Goal: Task Accomplishment & Management: Use online tool/utility

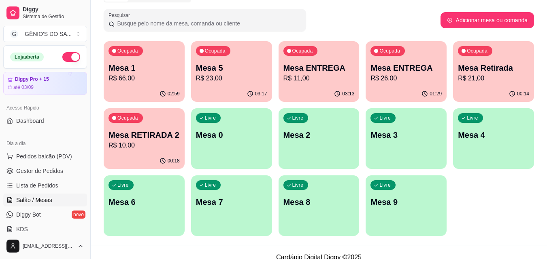
scroll to position [125, 0]
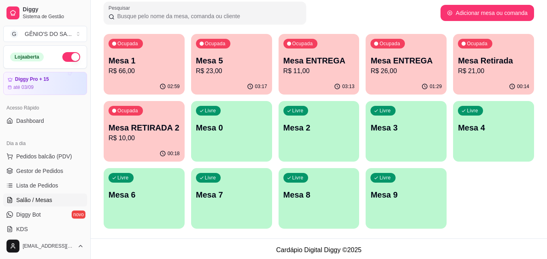
click at [157, 74] on p "R$ 66,00" at bounding box center [143, 71] width 71 height 10
click at [125, 74] on p "R$ 66,00" at bounding box center [143, 71] width 71 height 10
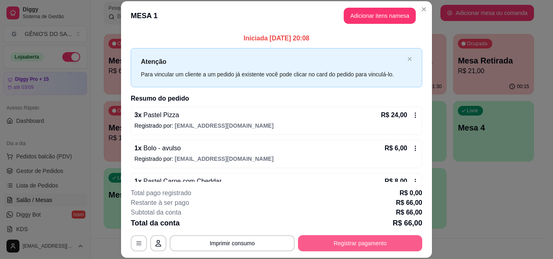
click at [344, 243] on button "Registrar pagamento" at bounding box center [360, 243] width 124 height 16
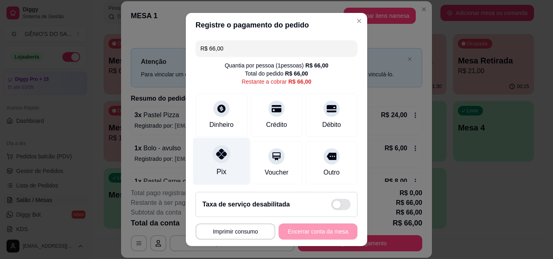
click at [218, 157] on icon at bounding box center [221, 154] width 11 height 11
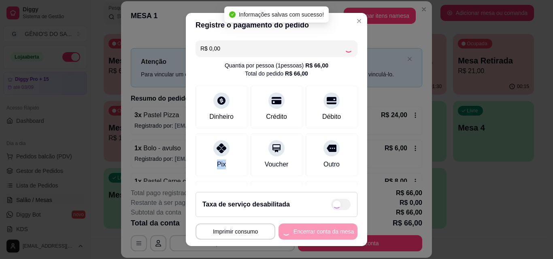
type input "R$ 0,00"
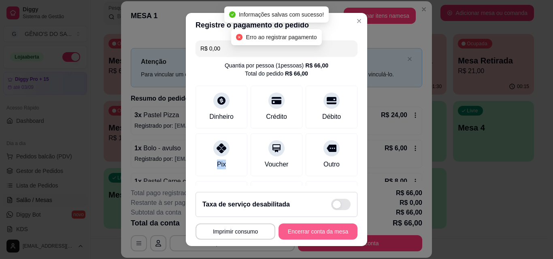
click at [287, 233] on button "Encerrar conta da mesa" at bounding box center [317, 232] width 79 height 16
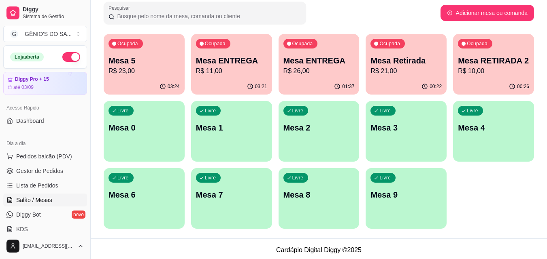
click at [417, 71] on p "R$ 21,00" at bounding box center [405, 71] width 71 height 10
click at [401, 64] on p "Mesa Retirada" at bounding box center [405, 60] width 71 height 11
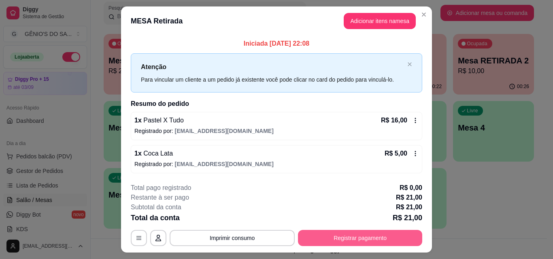
click at [322, 243] on button "Registrar pagamento" at bounding box center [360, 238] width 124 height 16
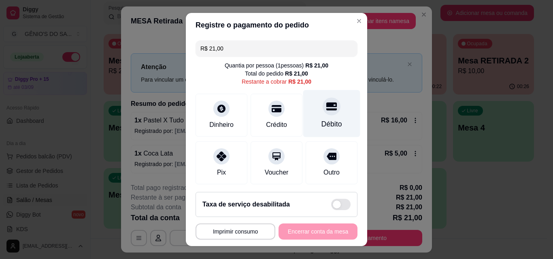
click at [322, 114] on div at bounding box center [331, 106] width 18 height 18
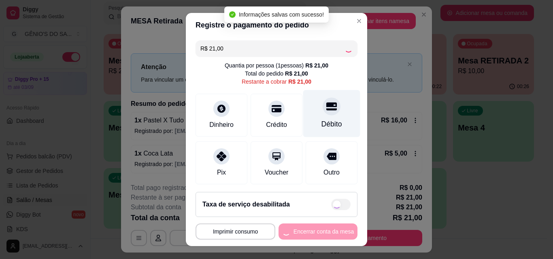
type input "R$ 0,00"
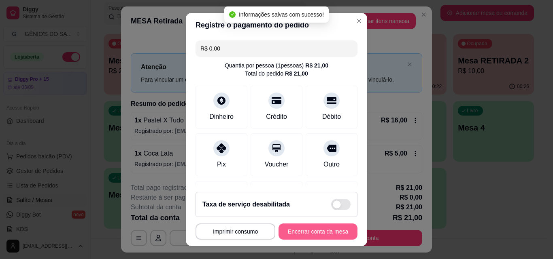
click at [301, 233] on button "Encerrar conta da mesa" at bounding box center [317, 232] width 79 height 16
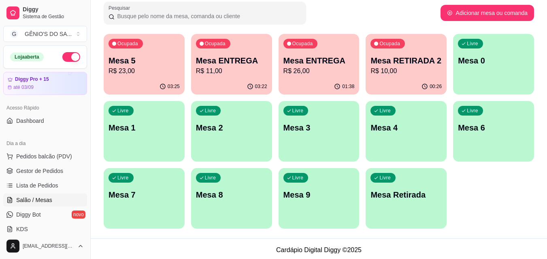
click at [393, 73] on p "R$ 10,00" at bounding box center [405, 71] width 71 height 10
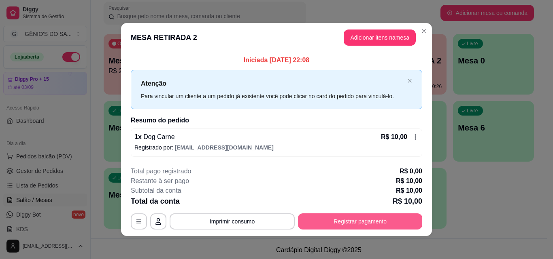
click at [352, 224] on button "Registrar pagamento" at bounding box center [360, 222] width 124 height 16
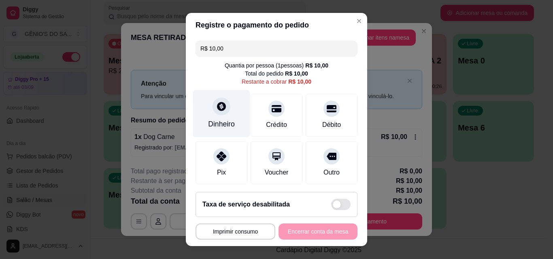
click at [226, 115] on div "Dinheiro" at bounding box center [221, 113] width 57 height 47
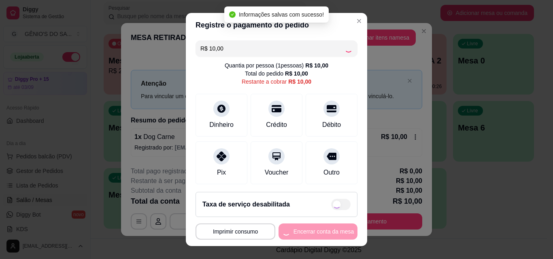
type input "R$ 0,00"
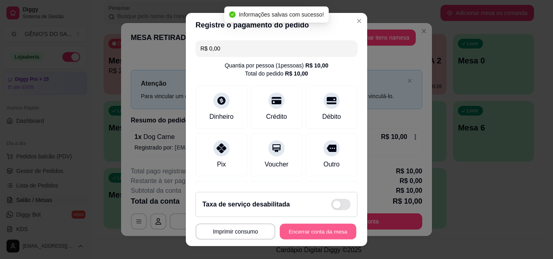
click at [310, 232] on button "Encerrar conta da mesa" at bounding box center [318, 232] width 76 height 16
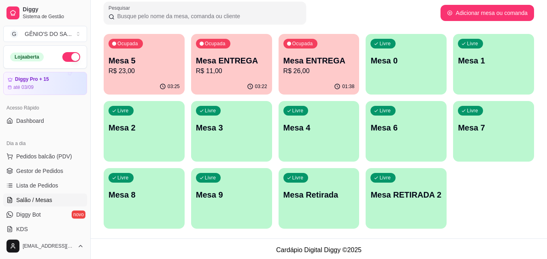
click at [310, 72] on p "R$ 26,00" at bounding box center [318, 71] width 71 height 10
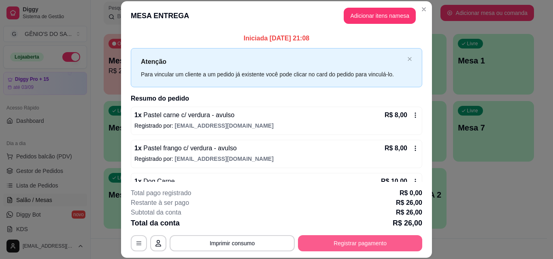
click at [329, 244] on button "Registrar pagamento" at bounding box center [360, 243] width 124 height 16
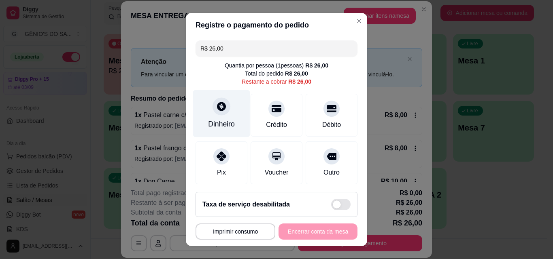
click at [218, 112] on div at bounding box center [221, 106] width 18 height 18
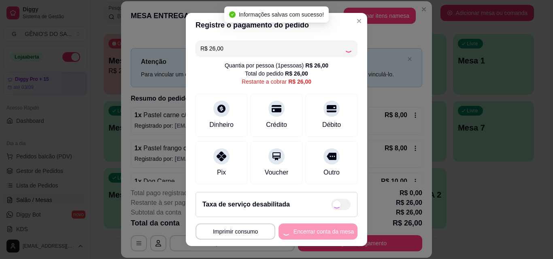
type input "R$ 0,00"
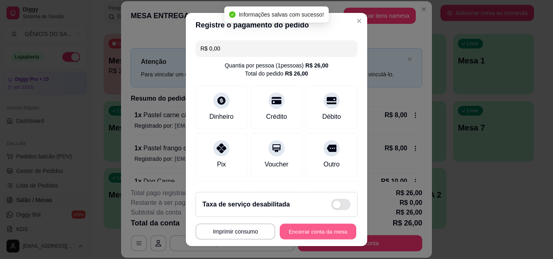
click at [302, 228] on button "Encerrar conta da mesa" at bounding box center [318, 232] width 76 height 16
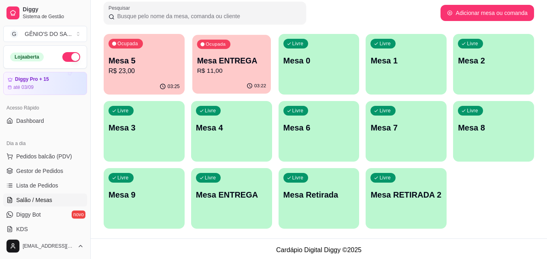
click at [242, 53] on div "Ocupada Mesa ENTREGA R$ 11,00" at bounding box center [231, 57] width 78 height 44
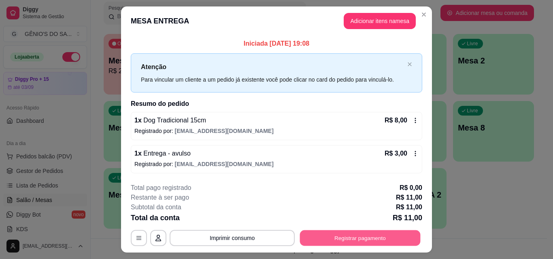
click at [328, 238] on button "Registrar pagamento" at bounding box center [360, 239] width 121 height 16
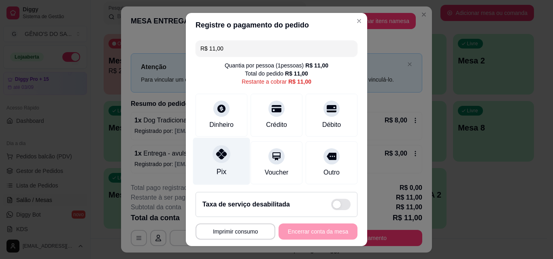
click at [216, 170] on div "Pix" at bounding box center [221, 172] width 10 height 11
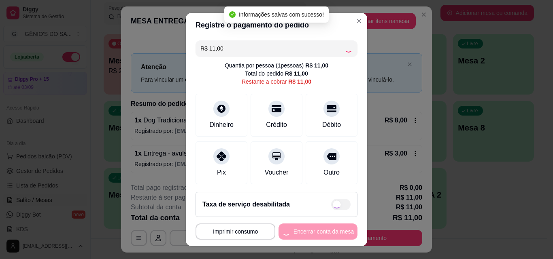
type input "R$ 0,00"
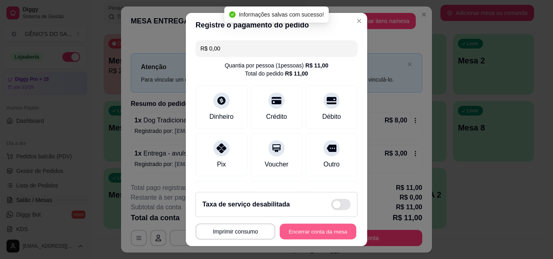
click at [294, 233] on button "Encerrar conta da mesa" at bounding box center [318, 232] width 76 height 16
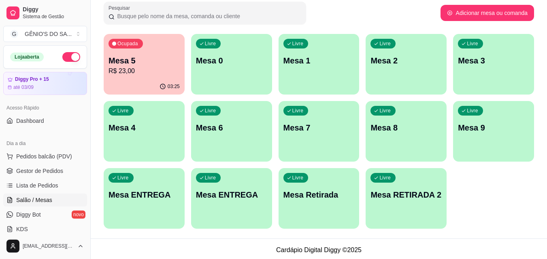
click at [122, 62] on p "Mesa 5" at bounding box center [143, 60] width 71 height 11
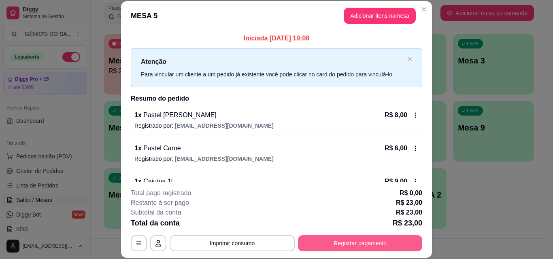
click at [358, 242] on button "Registrar pagamento" at bounding box center [360, 243] width 124 height 16
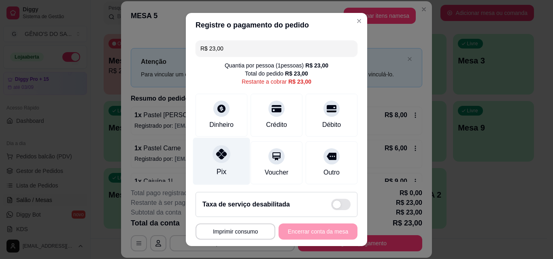
click at [212, 158] on div at bounding box center [221, 154] width 18 height 18
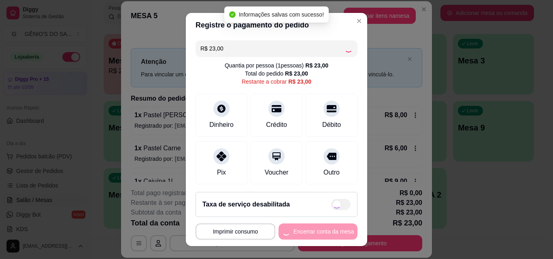
type input "R$ 0,00"
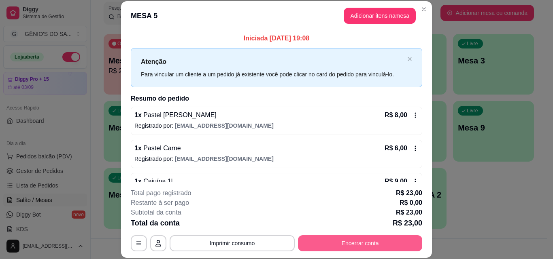
click at [330, 236] on button "Encerrar conta" at bounding box center [360, 243] width 124 height 16
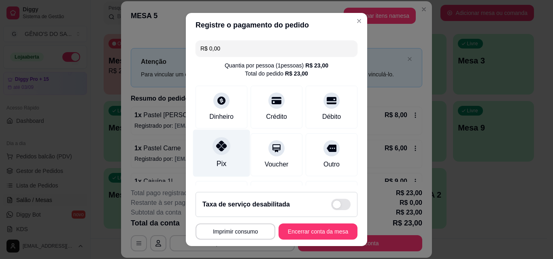
click at [216, 151] on icon at bounding box center [221, 146] width 11 height 11
click at [217, 152] on div at bounding box center [221, 146] width 18 height 18
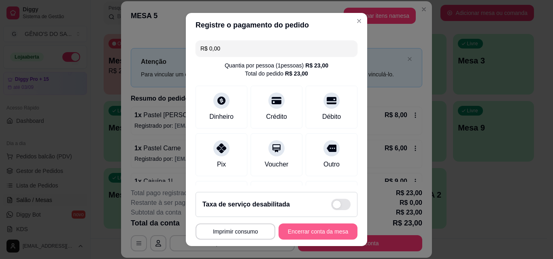
click at [310, 229] on button "Encerrar conta da mesa" at bounding box center [317, 232] width 79 height 16
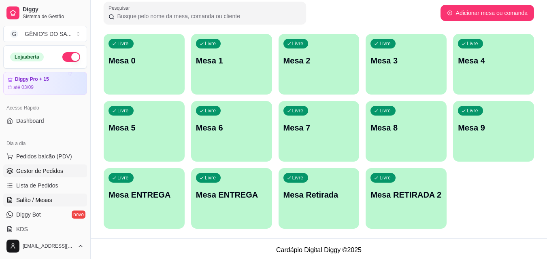
click at [38, 171] on span "Gestor de Pedidos" at bounding box center [39, 171] width 47 height 8
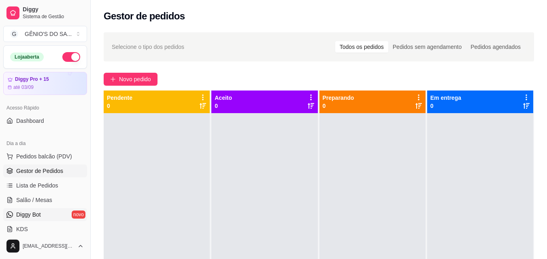
click at [27, 215] on span "Diggy Bot" at bounding box center [28, 215] width 25 height 8
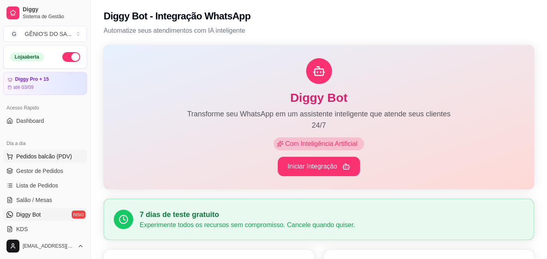
click at [61, 153] on span "Pedidos balcão (PDV)" at bounding box center [44, 157] width 56 height 8
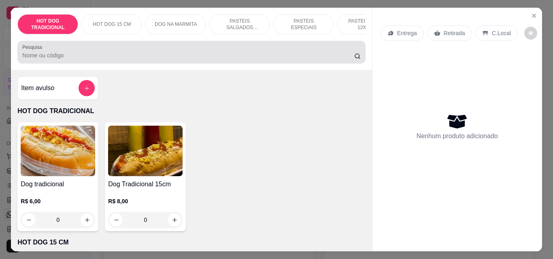
click at [61, 64] on div "Pesquisa" at bounding box center [190, 52] width 347 height 23
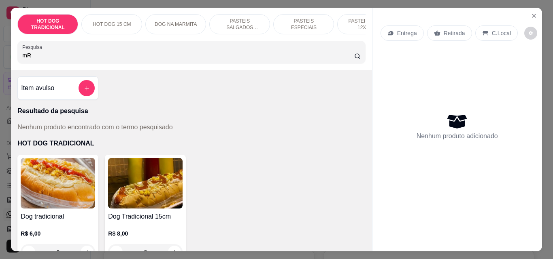
type input "m"
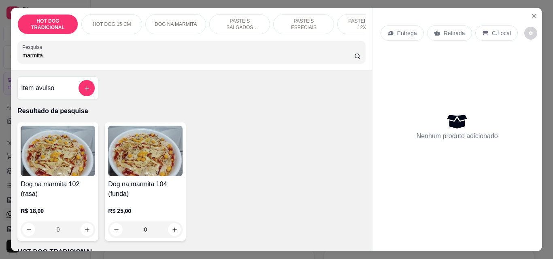
type input "marmita"
click at [48, 162] on img at bounding box center [58, 151] width 74 height 51
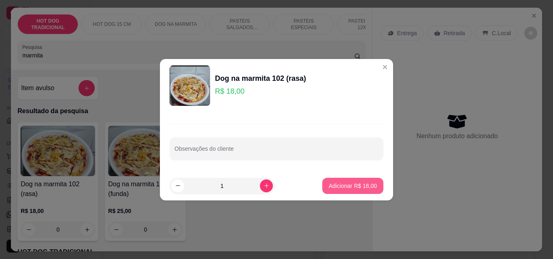
click at [360, 184] on p "Adicionar R$ 18,00" at bounding box center [352, 186] width 48 height 8
type input "1"
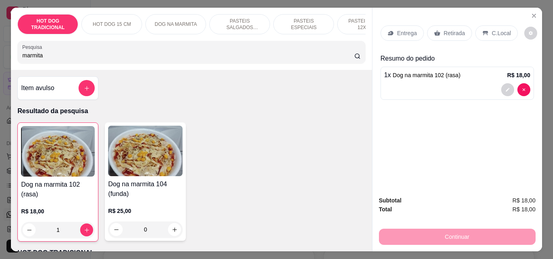
click at [420, 231] on div "Continuar" at bounding box center [457, 236] width 157 height 18
click at [485, 28] on div "C.Local" at bounding box center [496, 32] width 42 height 15
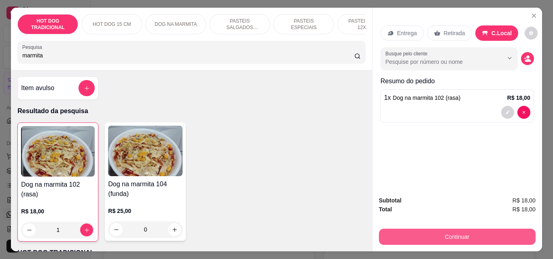
click at [413, 231] on button "Continuar" at bounding box center [457, 237] width 157 height 16
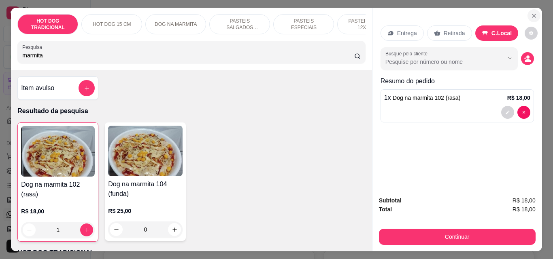
click at [534, 15] on button "Close" at bounding box center [533, 15] width 13 height 13
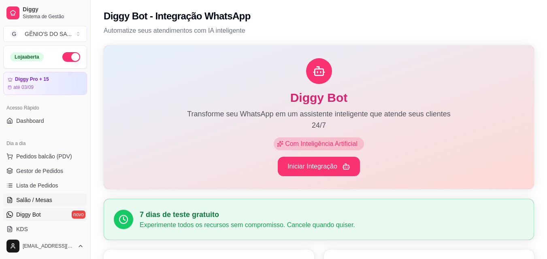
click at [46, 199] on span "Salão / Mesas" at bounding box center [34, 200] width 36 height 8
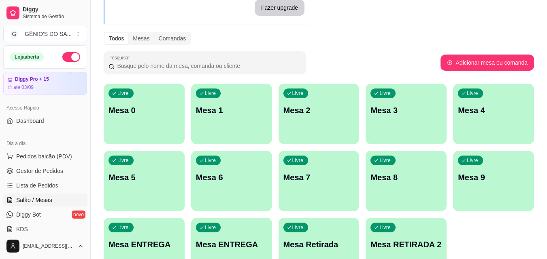
scroll to position [81, 0]
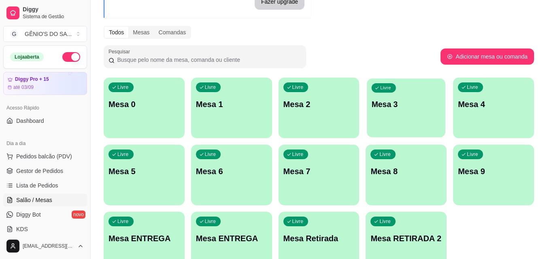
click at [397, 99] on p "Mesa 3" at bounding box center [405, 104] width 69 height 11
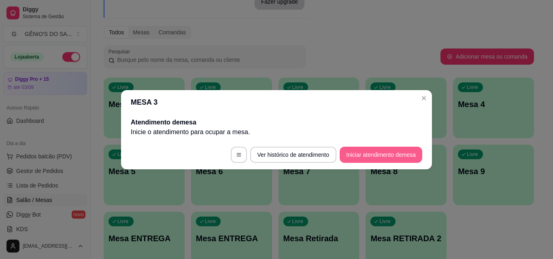
click at [355, 154] on button "Iniciar atendimento de mesa" at bounding box center [380, 155] width 83 height 16
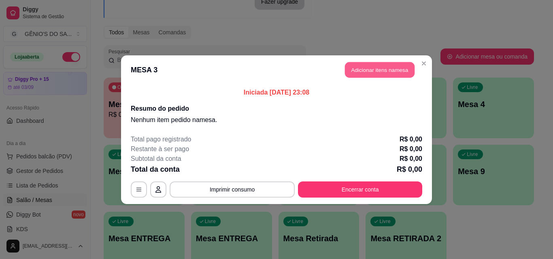
click at [375, 70] on button "Adicionar itens na mesa" at bounding box center [380, 70] width 70 height 16
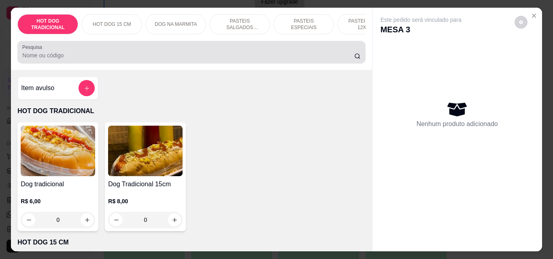
click at [75, 57] on input "Pesquisa" at bounding box center [188, 55] width 332 height 8
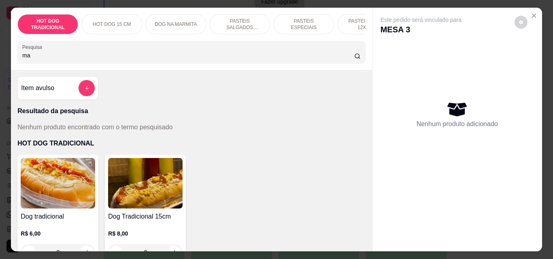
type input "m"
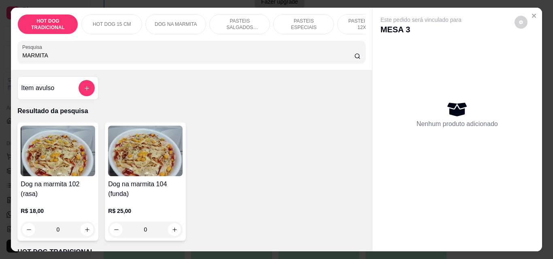
type input "MARMITA"
click at [34, 162] on img at bounding box center [58, 151] width 74 height 51
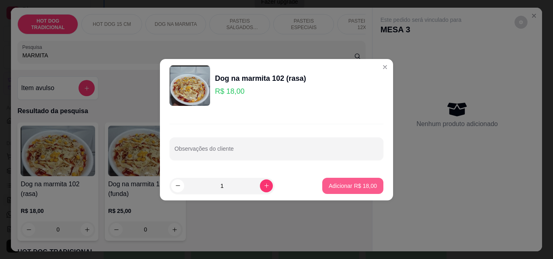
click at [351, 181] on button "Adicionar R$ 18,00" at bounding box center [352, 186] width 61 height 16
type input "1"
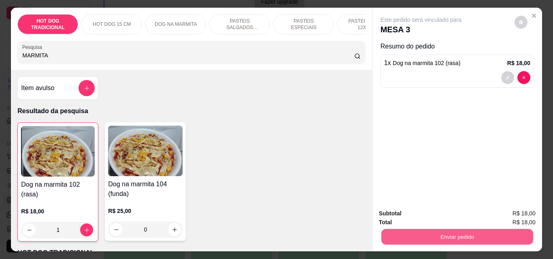
click at [477, 233] on button "Enviar pedido" at bounding box center [457, 237] width 152 height 16
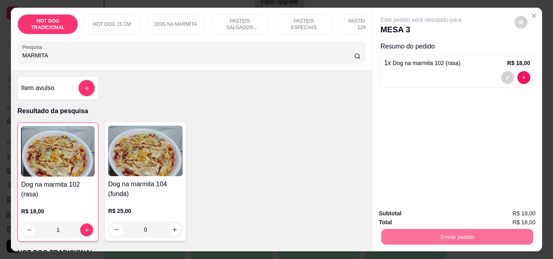
click at [457, 214] on button "Não registrar e enviar pedido" at bounding box center [430, 213] width 84 height 15
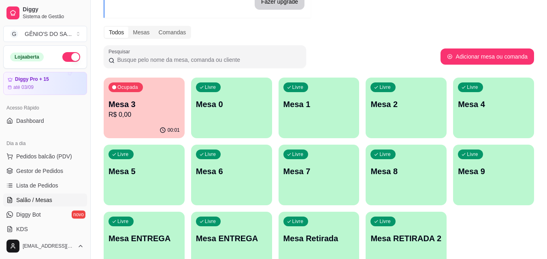
click at [220, 101] on p "Mesa 0" at bounding box center [231, 104] width 71 height 11
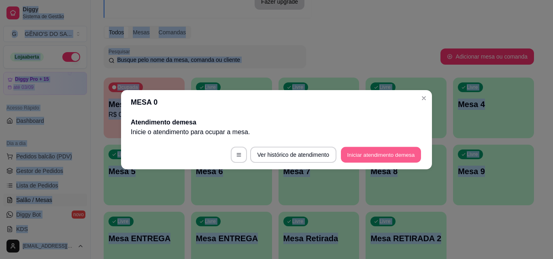
click at [392, 152] on button "Iniciar atendimento de mesa" at bounding box center [381, 155] width 80 height 16
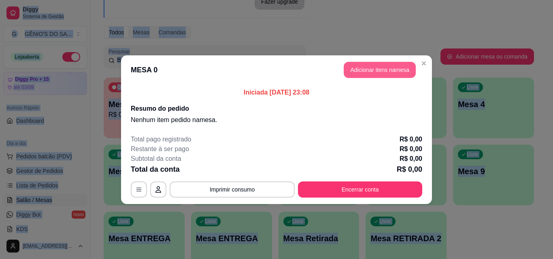
click at [385, 68] on button "Adicionar itens na mesa" at bounding box center [379, 70] width 72 height 16
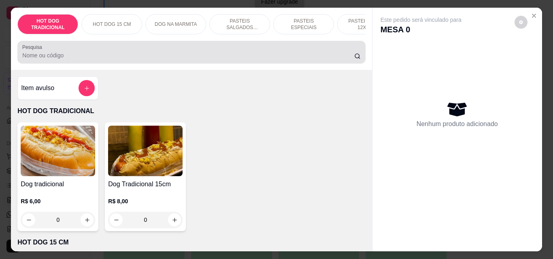
click at [62, 59] on input "Pesquisa" at bounding box center [188, 55] width 332 height 8
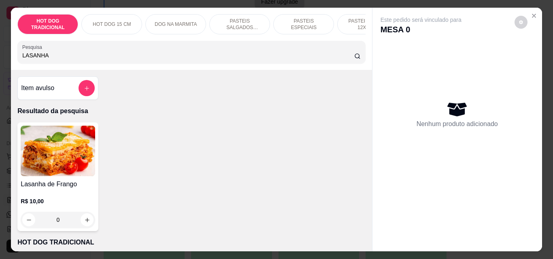
type input "LASANHA"
click at [61, 147] on img at bounding box center [58, 151] width 74 height 51
click at [52, 171] on img at bounding box center [58, 151] width 74 height 51
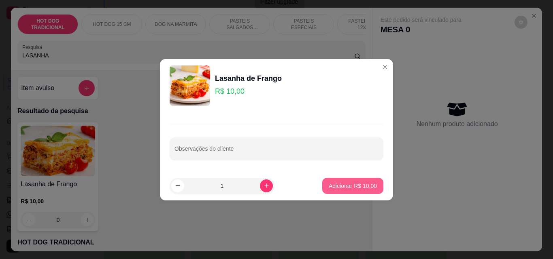
click at [337, 190] on p "Adicionar R$ 10,00" at bounding box center [352, 186] width 48 height 8
type input "1"
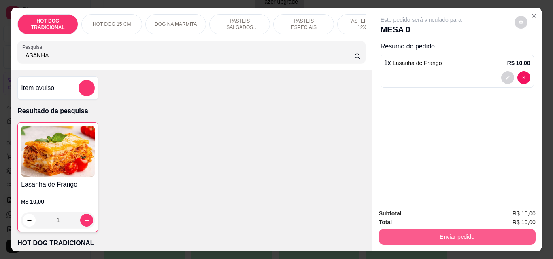
click at [460, 230] on button "Enviar pedido" at bounding box center [457, 237] width 157 height 16
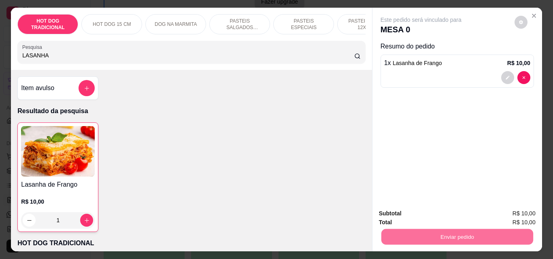
click at [447, 214] on button "Não registrar e enviar pedido" at bounding box center [430, 213] width 84 height 15
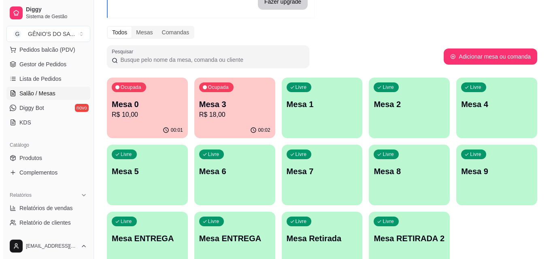
scroll to position [121, 0]
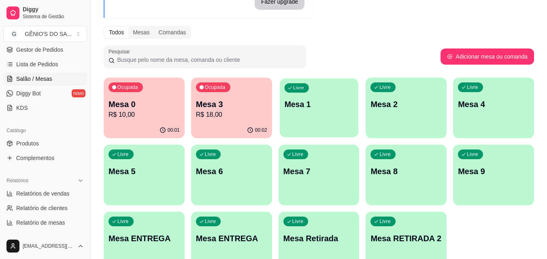
click at [294, 97] on div "Livre Mesa 1" at bounding box center [319, 102] width 78 height 49
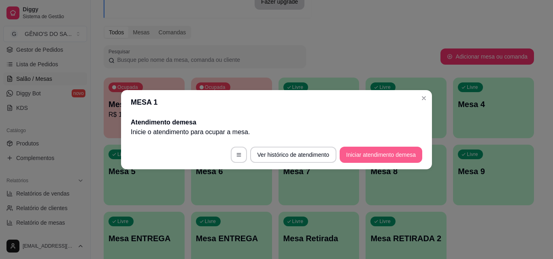
click at [395, 153] on button "Iniciar atendimento de mesa" at bounding box center [380, 155] width 83 height 16
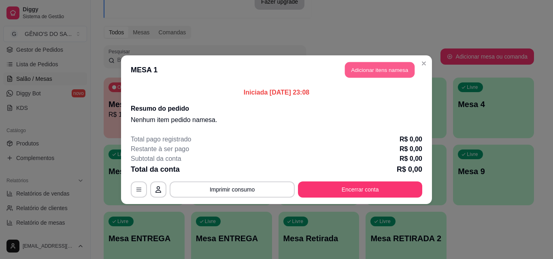
click at [358, 69] on button "Adicionar itens na mesa" at bounding box center [380, 70] width 70 height 16
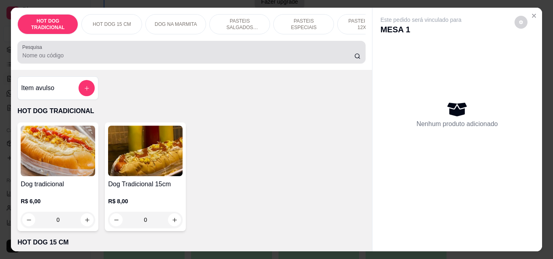
click at [69, 59] on input "Pesquisa" at bounding box center [188, 55] width 332 height 8
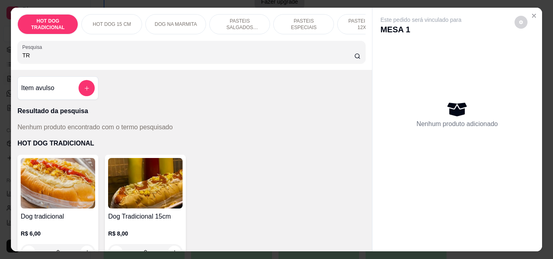
type input "T"
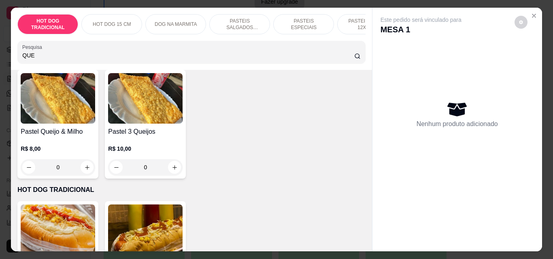
scroll to position [405, 0]
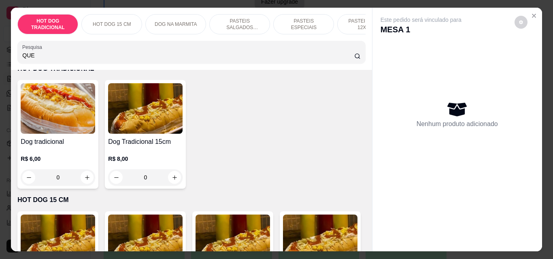
type input "QUE"
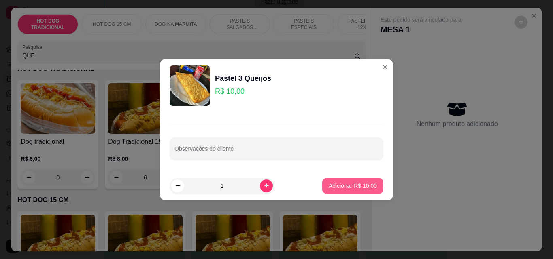
click at [335, 187] on p "Adicionar R$ 10,00" at bounding box center [352, 186] width 48 height 8
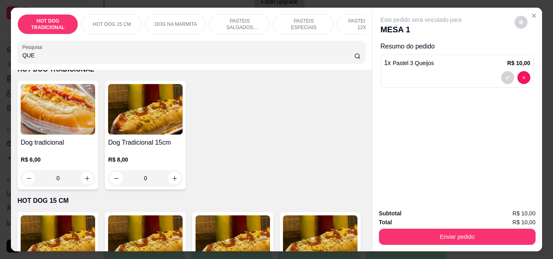
type input "1"
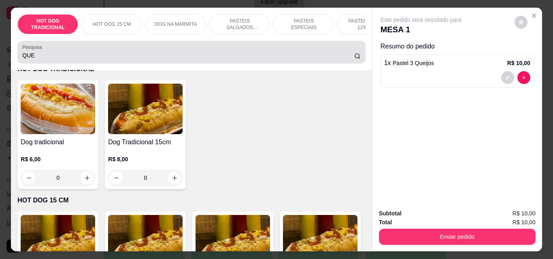
click at [41, 59] on input "QUE" at bounding box center [188, 55] width 332 height 8
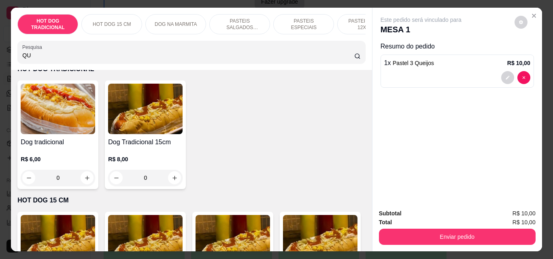
type input "Q"
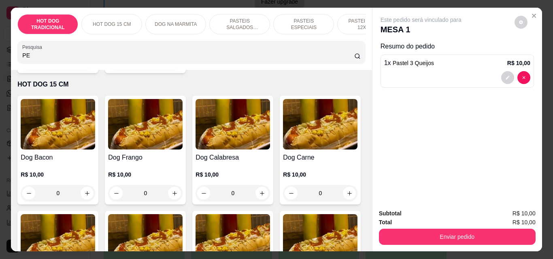
scroll to position [0, 0]
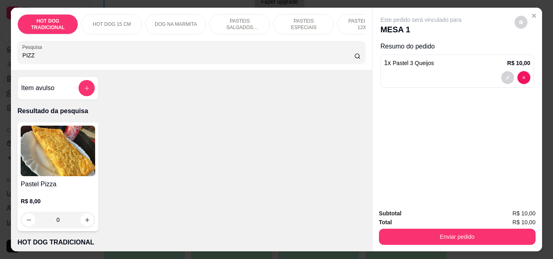
type input "PIZZ"
click at [48, 155] on img at bounding box center [58, 151] width 74 height 51
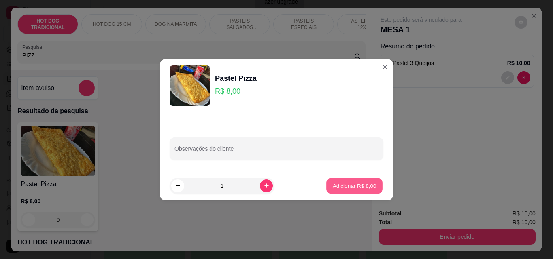
click at [355, 186] on p "Adicionar R$ 8,00" at bounding box center [354, 186] width 44 height 8
type input "1"
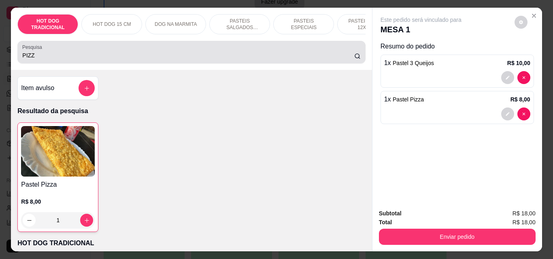
click at [40, 64] on div "Pesquisa PIZZ" at bounding box center [190, 52] width 347 height 23
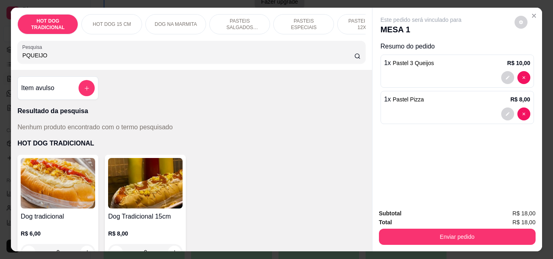
click at [22, 59] on input "PQUEIJO" at bounding box center [188, 55] width 332 height 8
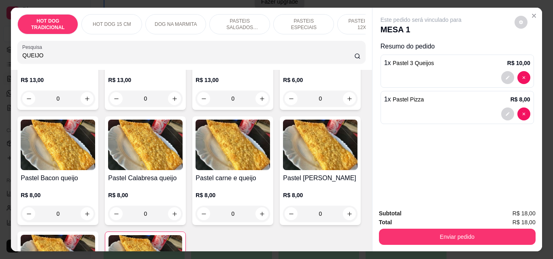
scroll to position [162, 0]
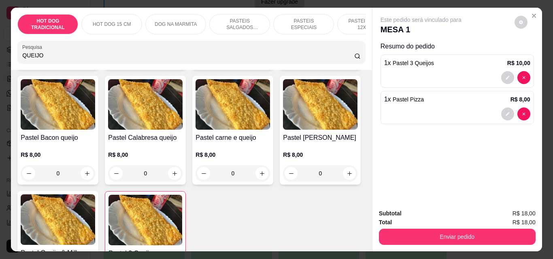
type input "QUEIJO"
click at [346, 61] on icon "increase-product-quantity" at bounding box center [349, 58] width 6 height 6
type input "1"
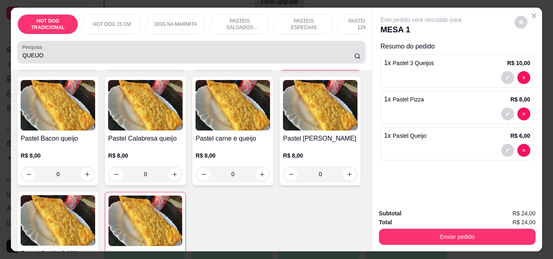
click at [78, 59] on input "QUEIJO" at bounding box center [188, 55] width 332 height 8
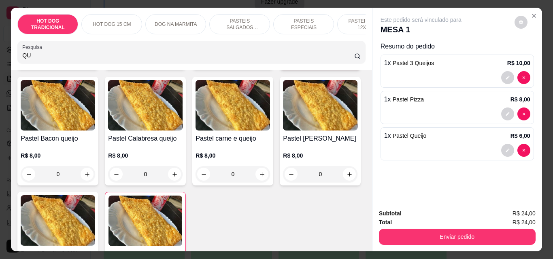
type input "Q"
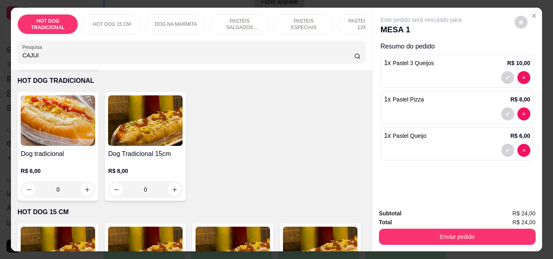
scroll to position [194, 0]
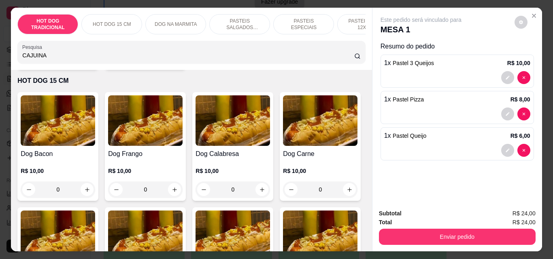
type input "CAJUINA"
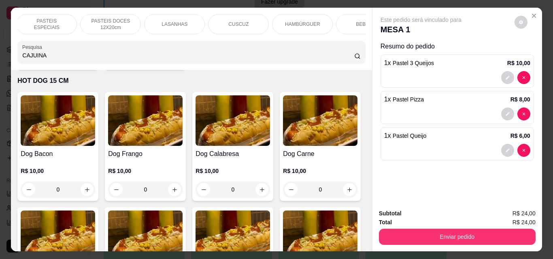
scroll to position [0, 288]
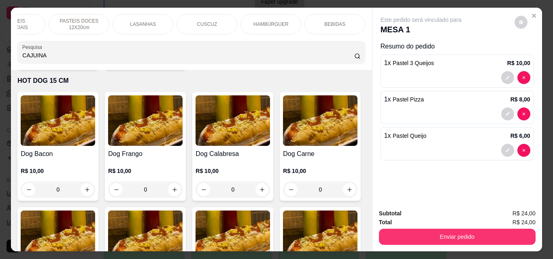
click at [338, 21] on p "BEBIDAS" at bounding box center [334, 24] width 21 height 6
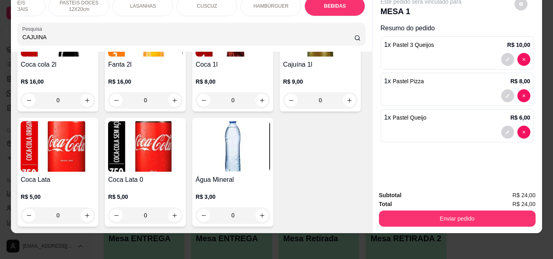
click at [283, 57] on img at bounding box center [320, 31] width 74 height 51
click at [346, 104] on icon "increase-product-quantity" at bounding box center [349, 100] width 6 height 6
type input "1"
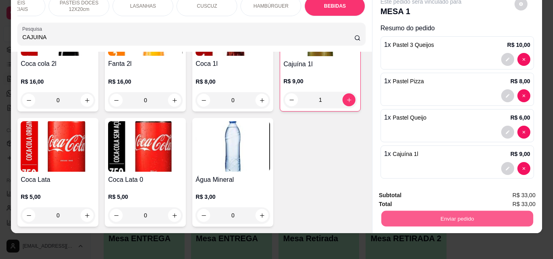
click at [485, 211] on button "Enviar pedido" at bounding box center [457, 219] width 152 height 16
click at [444, 196] on button "Não registrar e enviar pedido" at bounding box center [430, 192] width 82 height 15
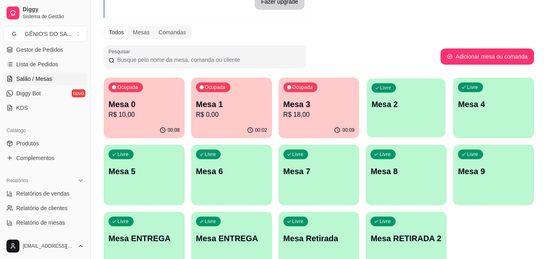
click at [399, 103] on p "Mesa 2" at bounding box center [405, 104] width 69 height 11
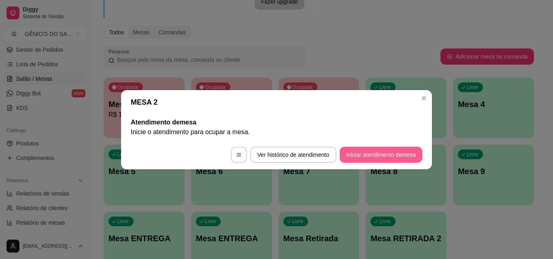
click at [360, 156] on button "Iniciar atendimento de mesa" at bounding box center [380, 155] width 83 height 16
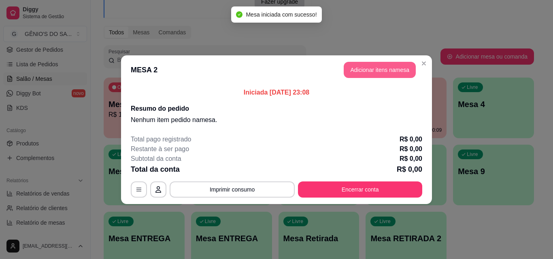
click at [350, 66] on button "Adicionar itens na mesa" at bounding box center [379, 70] width 72 height 16
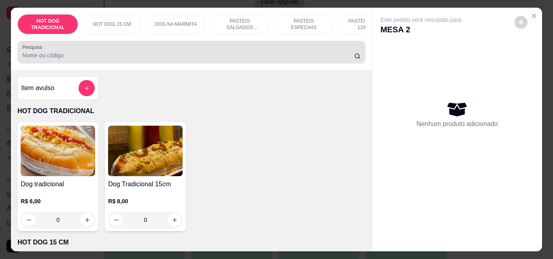
click at [64, 59] on input "Pesquisa" at bounding box center [188, 55] width 332 height 8
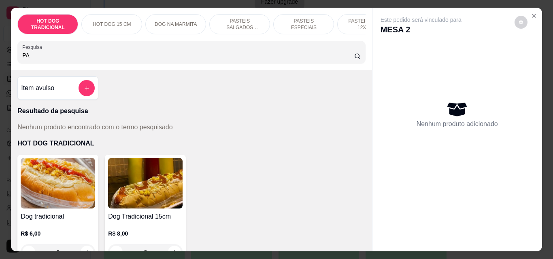
type input "P"
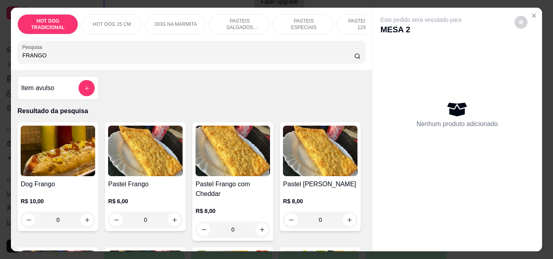
type input "FRANGO"
click at [148, 163] on img at bounding box center [145, 151] width 74 height 51
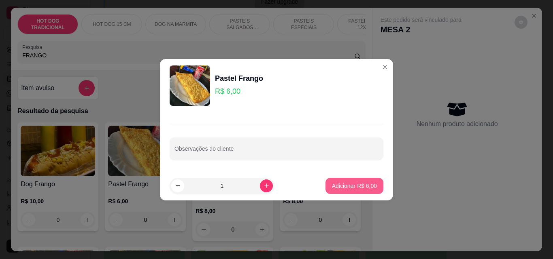
click at [342, 182] on button "Adicionar R$ 6,00" at bounding box center [354, 186] width 58 height 16
type input "1"
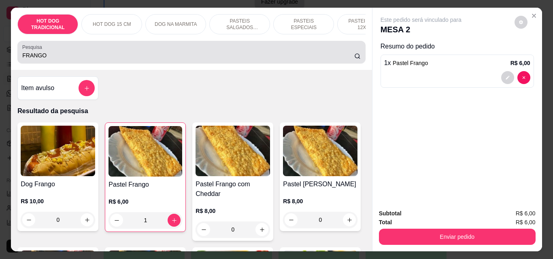
click at [65, 59] on input "FRANGO" at bounding box center [188, 55] width 332 height 8
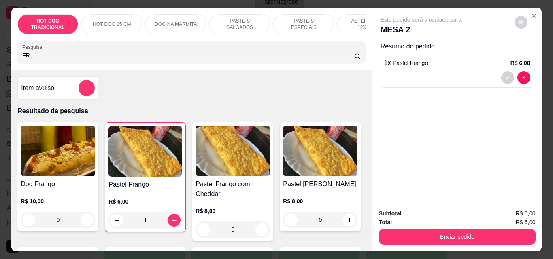
type input "F"
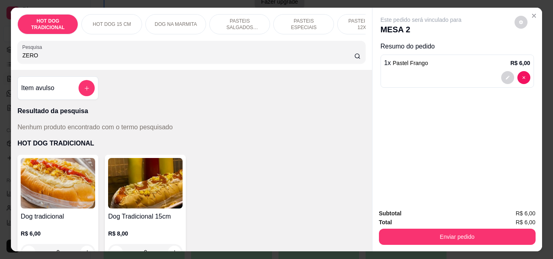
type input "ZERO"
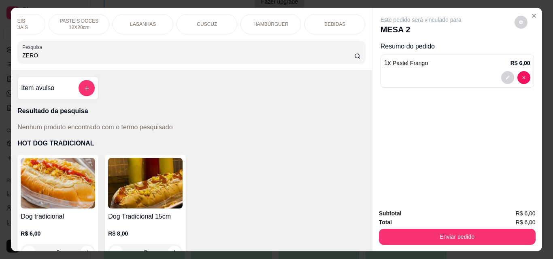
click at [334, 21] on p "BEBIDAS" at bounding box center [334, 24] width 21 height 6
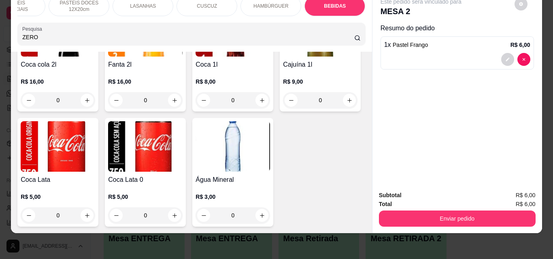
scroll to position [2912, 0]
click at [182, 121] on img at bounding box center [145, 146] width 74 height 51
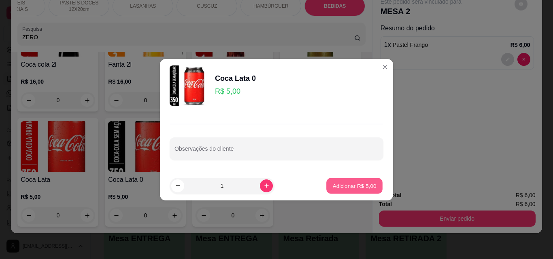
click at [333, 188] on p "Adicionar R$ 5,00" at bounding box center [354, 186] width 44 height 8
type input "1"
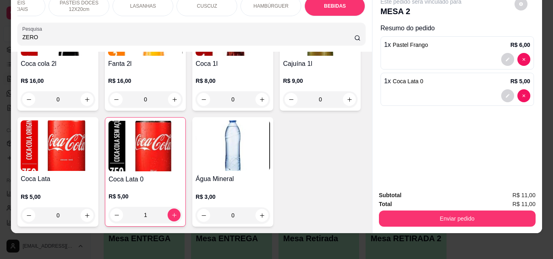
drag, startPoint x: 76, startPoint y: 44, endPoint x: 4, endPoint y: 45, distance: 72.0
click at [4, 45] on div "HOT DOG TRADICIONAL HOT DOG 15 CM DOG NA MARMITA PASTEIS SALGADOS 12X20cm PASTE…" at bounding box center [276, 129] width 553 height 259
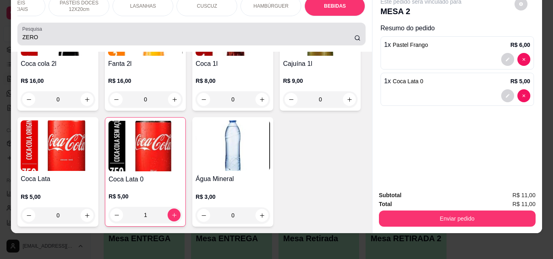
click at [42, 42] on div "ZERO" at bounding box center [191, 34] width 338 height 16
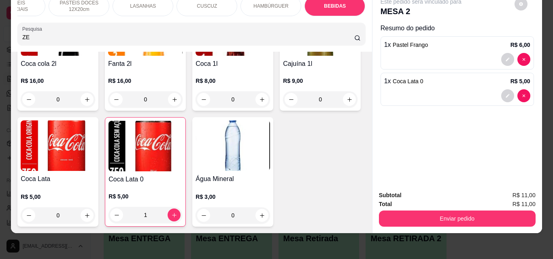
type input "Z"
type input "CARNE"
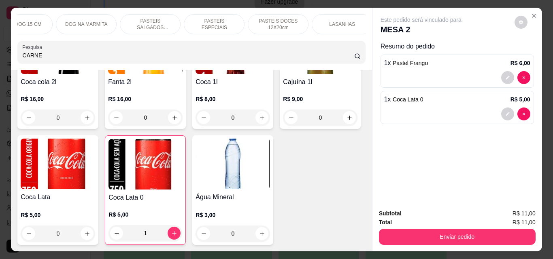
scroll to position [0, 64]
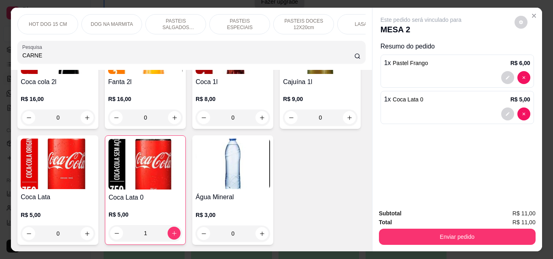
click at [178, 18] on p "PASTEIS SALGADOS 12X20cm" at bounding box center [175, 24] width 47 height 13
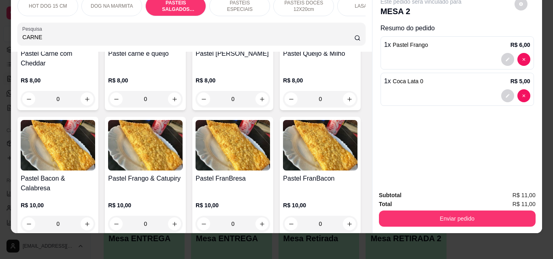
scroll to position [1130, 0]
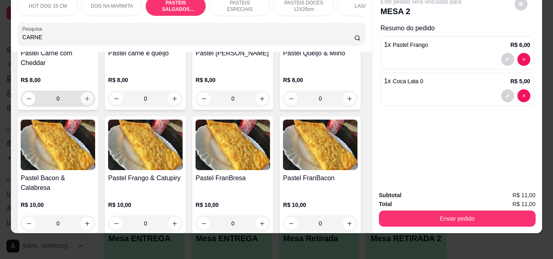
click at [90, 102] on icon "increase-product-quantity" at bounding box center [87, 99] width 6 height 6
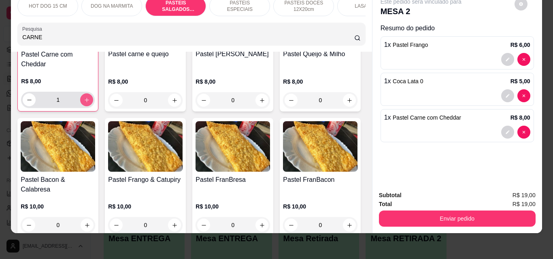
type input "1"
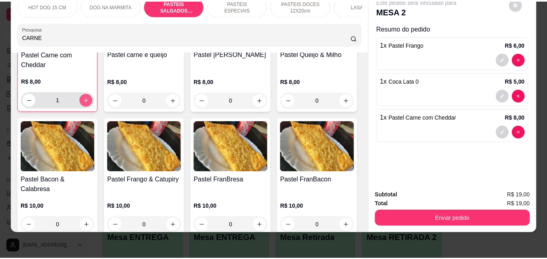
scroll to position [1131, 0]
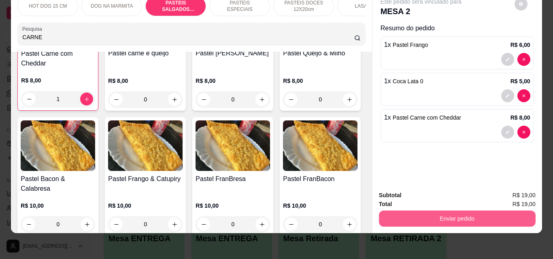
click at [433, 211] on button "Enviar pedido" at bounding box center [457, 219] width 157 height 16
click at [434, 218] on button "Enviar pedido" at bounding box center [457, 219] width 157 height 16
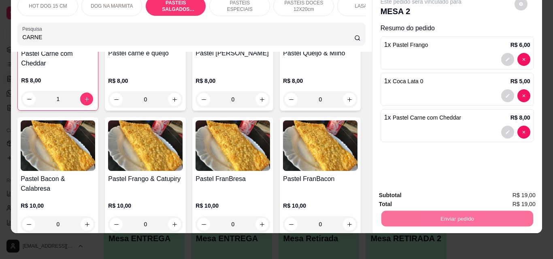
click at [447, 192] on button "Não registrar e enviar pedido" at bounding box center [430, 192] width 82 height 15
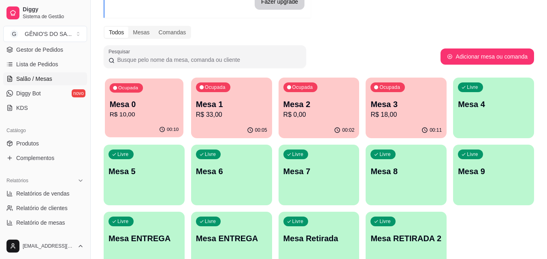
click at [161, 112] on p "R$ 10,00" at bounding box center [144, 114] width 69 height 9
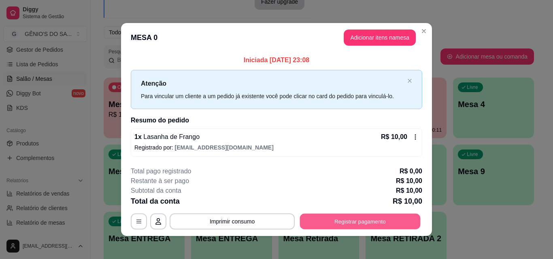
click at [333, 222] on button "Registrar pagamento" at bounding box center [360, 222] width 121 height 16
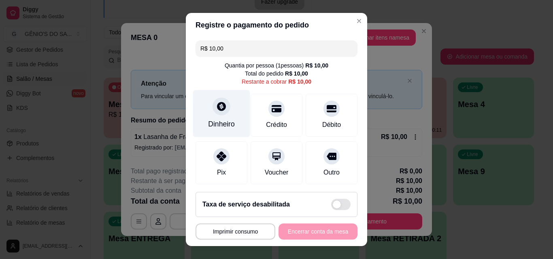
click at [201, 122] on div "Dinheiro" at bounding box center [221, 113] width 57 height 47
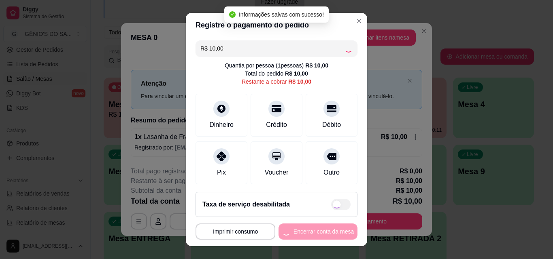
type input "R$ 0,00"
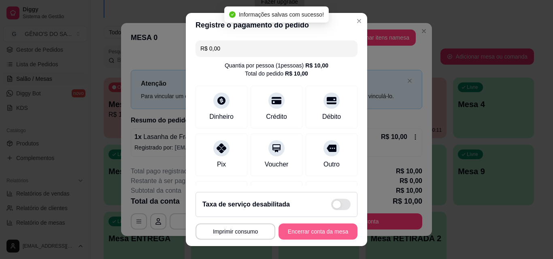
click at [314, 230] on button "Encerrar conta da mesa" at bounding box center [317, 232] width 79 height 16
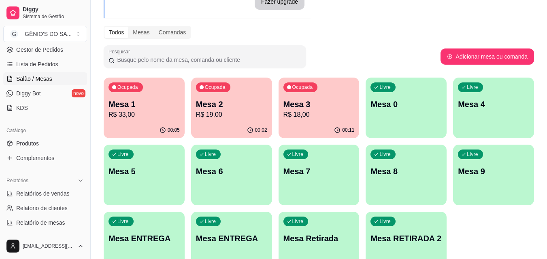
click at [135, 112] on p "R$ 33,00" at bounding box center [143, 115] width 71 height 10
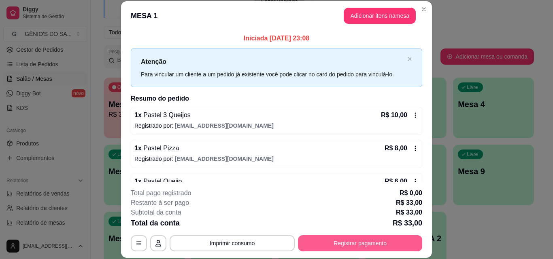
click at [325, 242] on button "Registrar pagamento" at bounding box center [360, 243] width 124 height 16
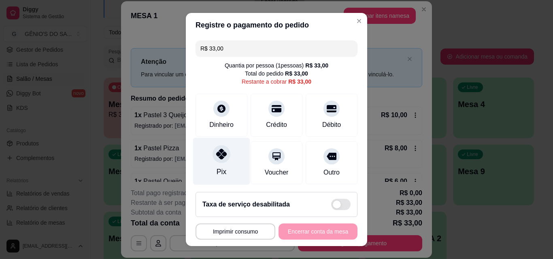
click at [224, 163] on div "Pix" at bounding box center [221, 161] width 57 height 47
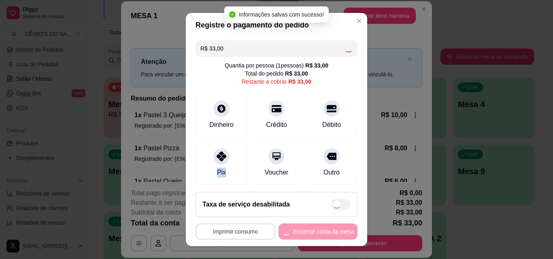
type input "R$ 0,00"
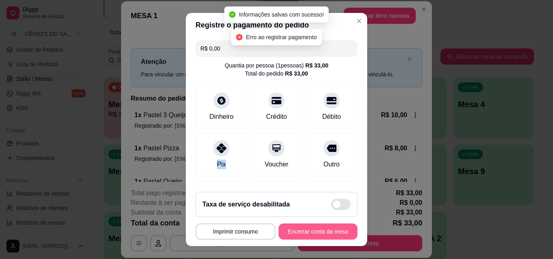
click at [292, 231] on button "Encerrar conta da mesa" at bounding box center [317, 232] width 79 height 16
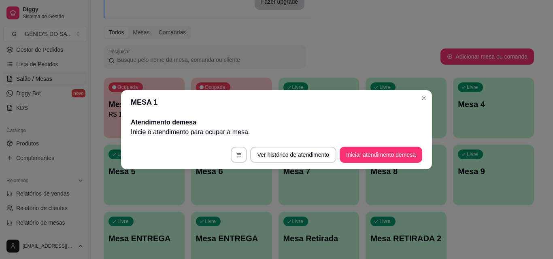
click at [414, 97] on header "MESA 1" at bounding box center [276, 102] width 311 height 24
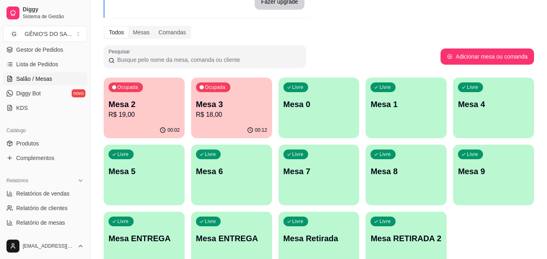
click at [238, 107] on p "Mesa 3" at bounding box center [231, 104] width 71 height 11
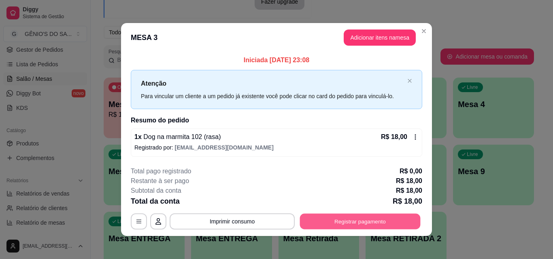
click at [346, 222] on button "Registrar pagamento" at bounding box center [360, 222] width 121 height 16
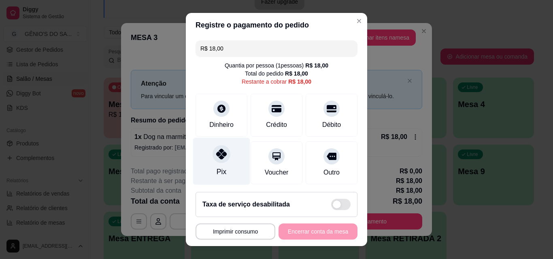
click at [216, 158] on icon at bounding box center [221, 154] width 11 height 11
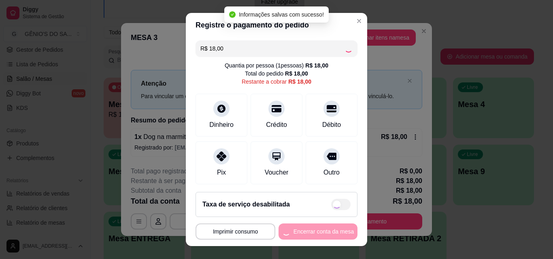
type input "R$ 0,00"
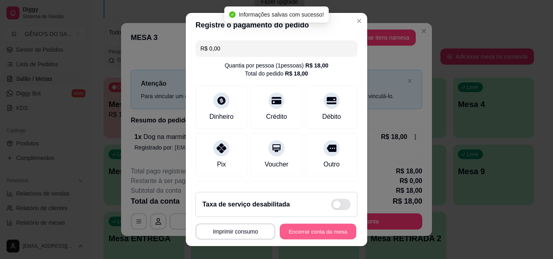
click at [293, 235] on button "Encerrar conta da mesa" at bounding box center [318, 232] width 76 height 16
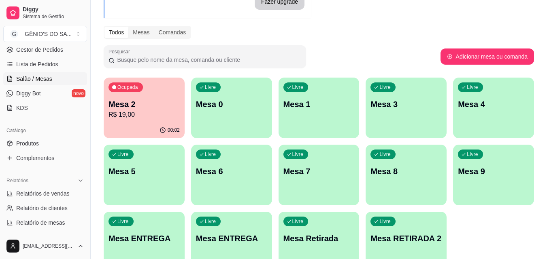
click at [99, 115] on div "Melhore seu plano Você tem 15 mesas / comandas disponíveis. Obtenha o Diggy Pro…" at bounding box center [319, 116] width 456 height 333
click at [119, 115] on p "R$ 19,00" at bounding box center [143, 115] width 71 height 10
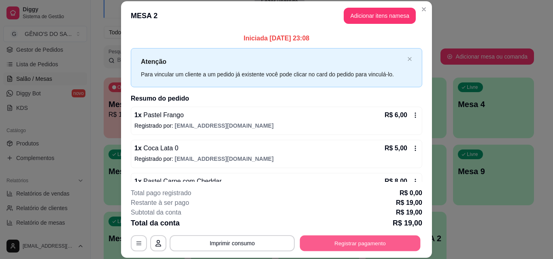
click at [328, 240] on button "Registrar pagamento" at bounding box center [360, 243] width 121 height 16
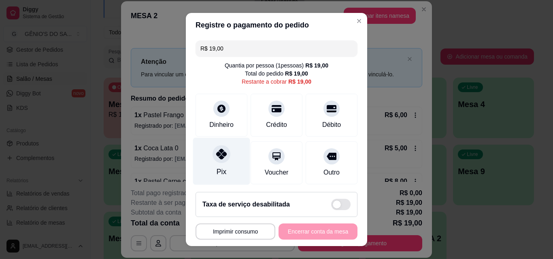
click at [222, 162] on div "Pix" at bounding box center [221, 161] width 57 height 47
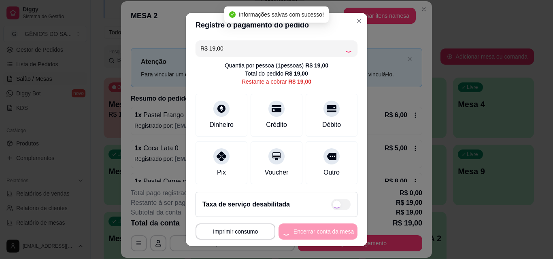
type input "R$ 0,00"
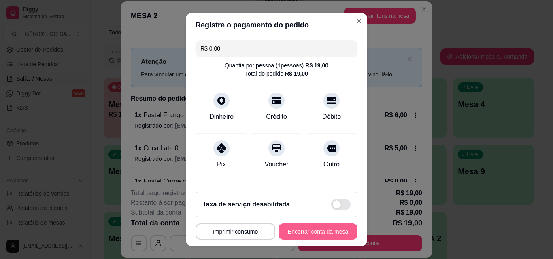
click at [316, 229] on button "Encerrar conta da mesa" at bounding box center [317, 232] width 79 height 16
